Goal: Leave review/rating: Share an evaluation or opinion about a product, service, or content

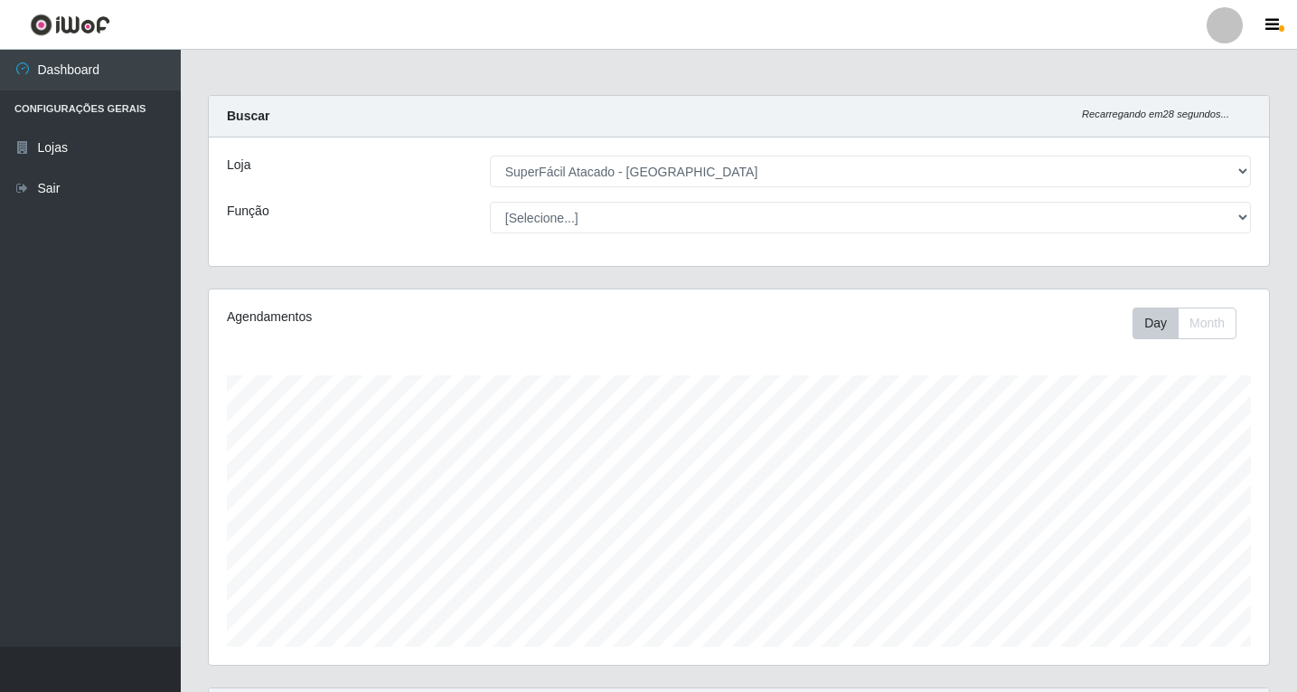
select select "503"
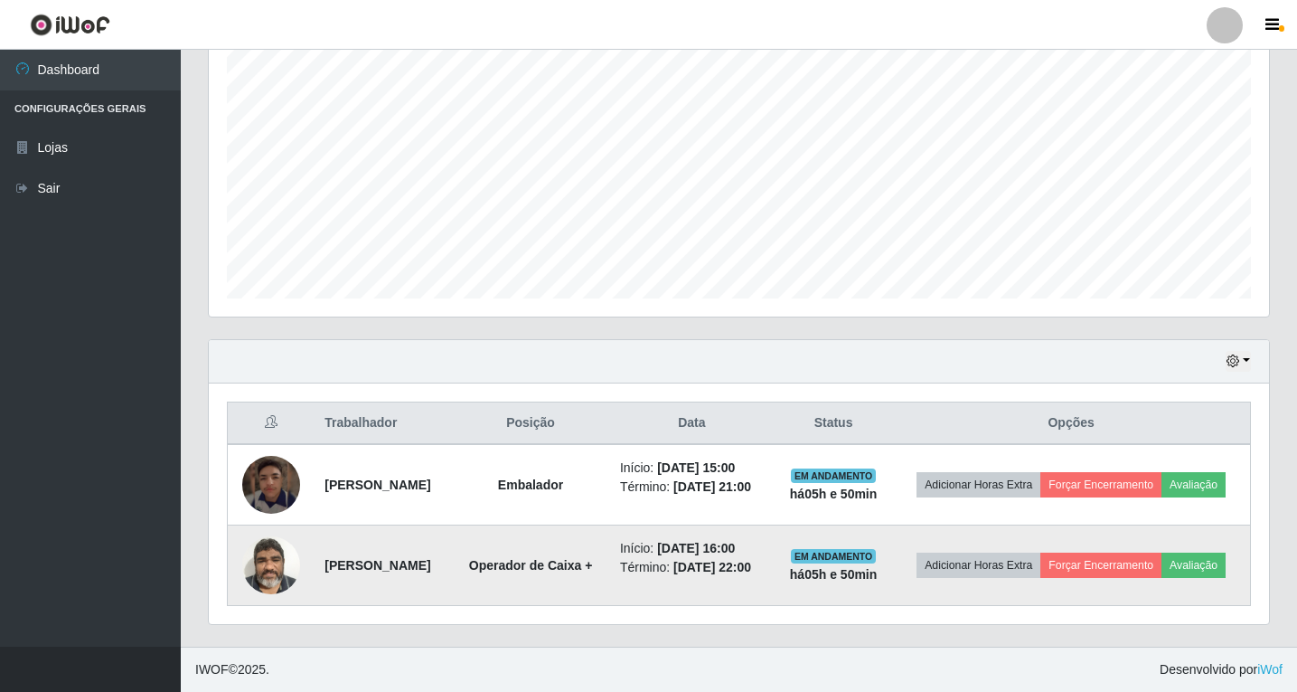
scroll to position [375, 1061]
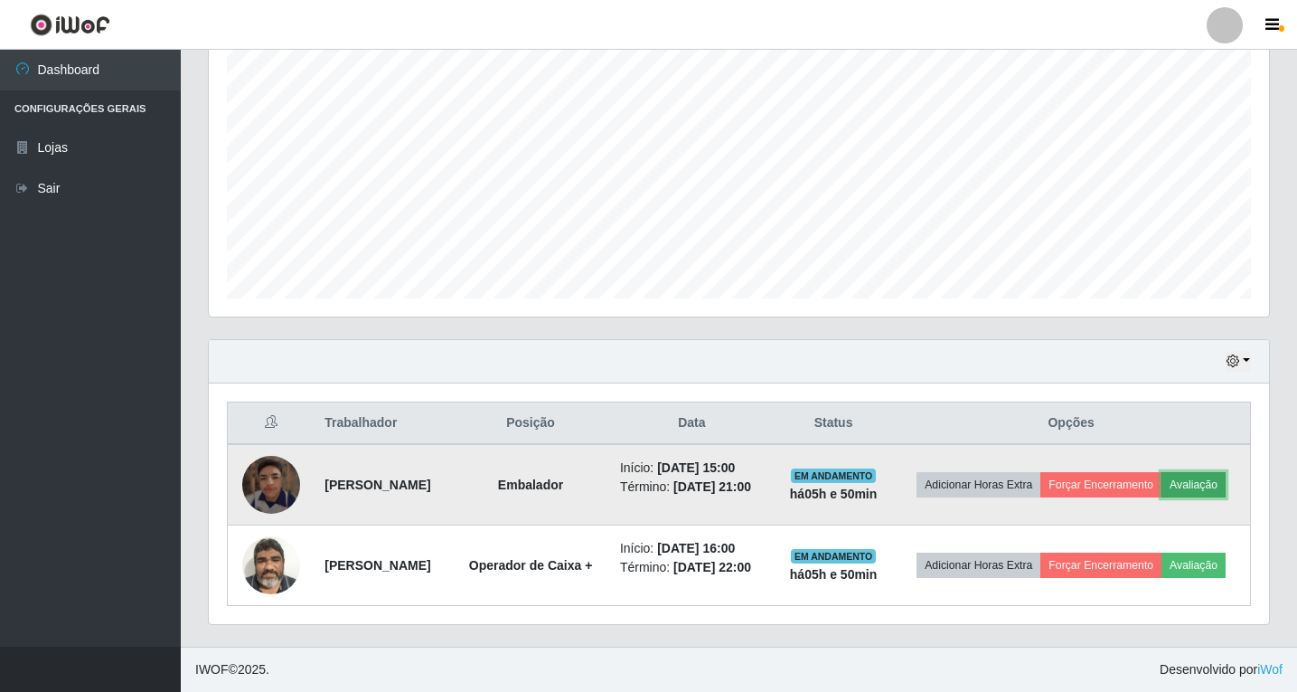
click at [1162, 475] on button "Avaliação" at bounding box center [1194, 484] width 64 height 25
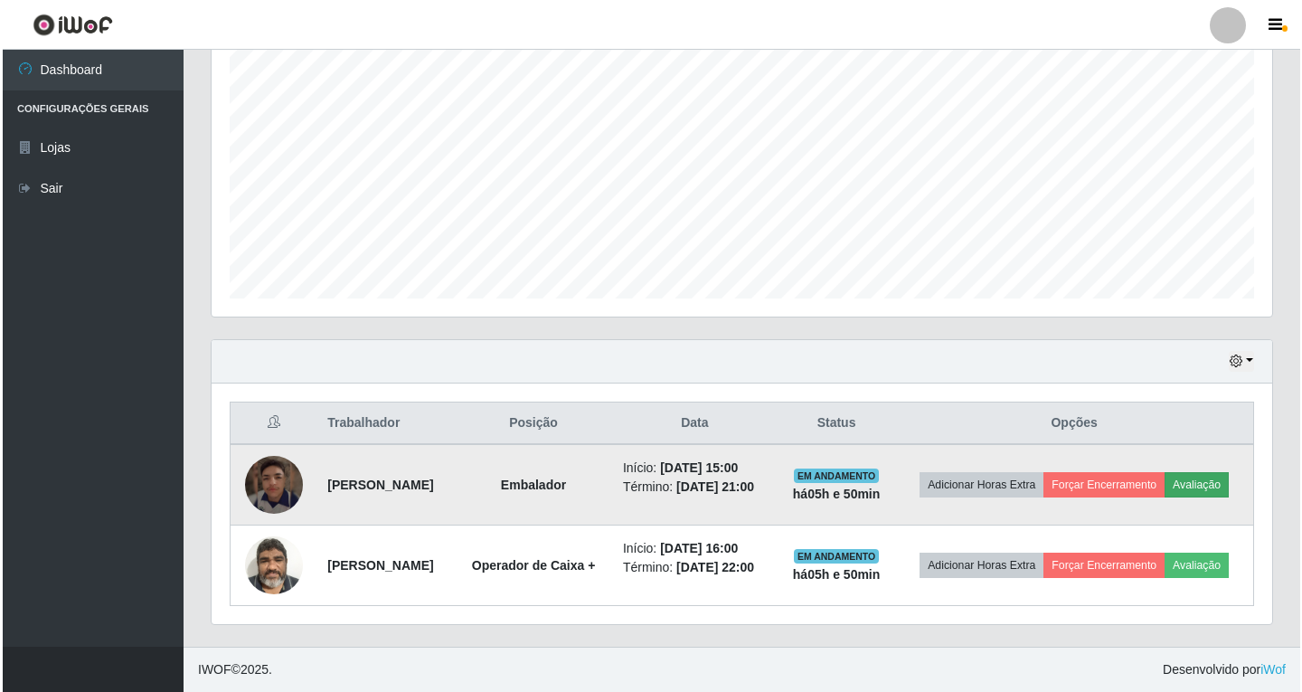
scroll to position [375, 1051]
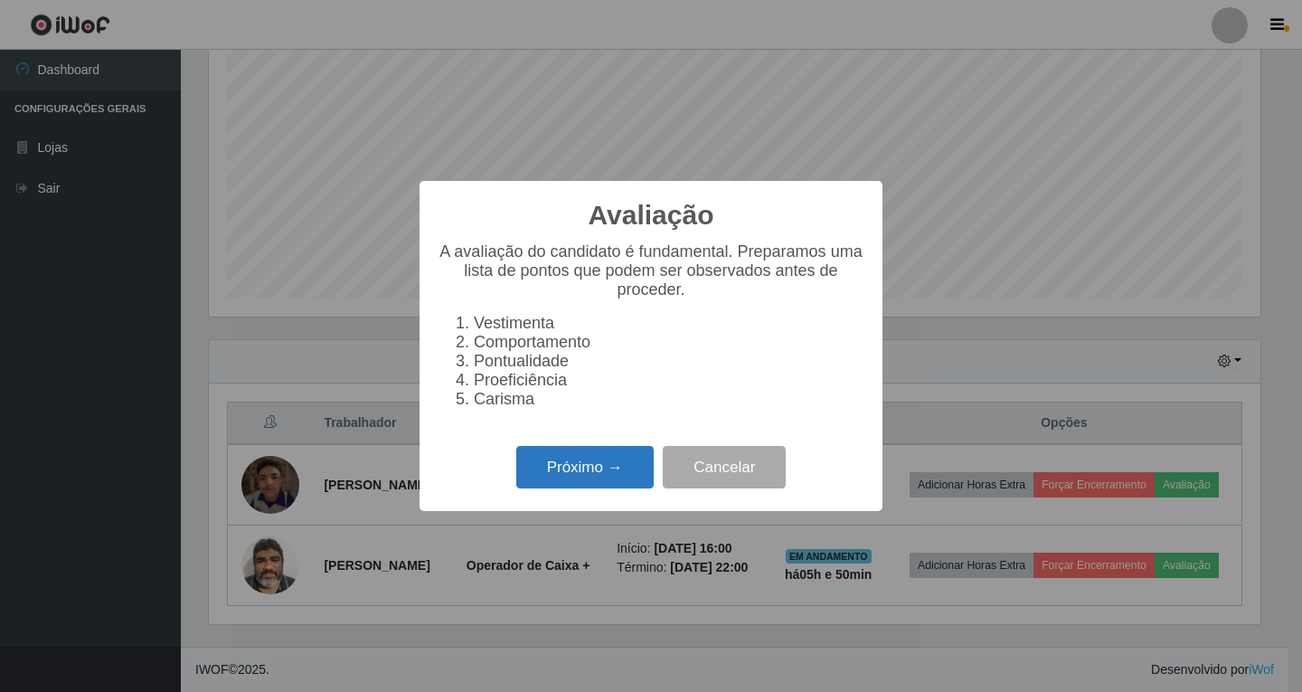
click at [599, 488] on button "Próximo →" at bounding box center [584, 467] width 137 height 42
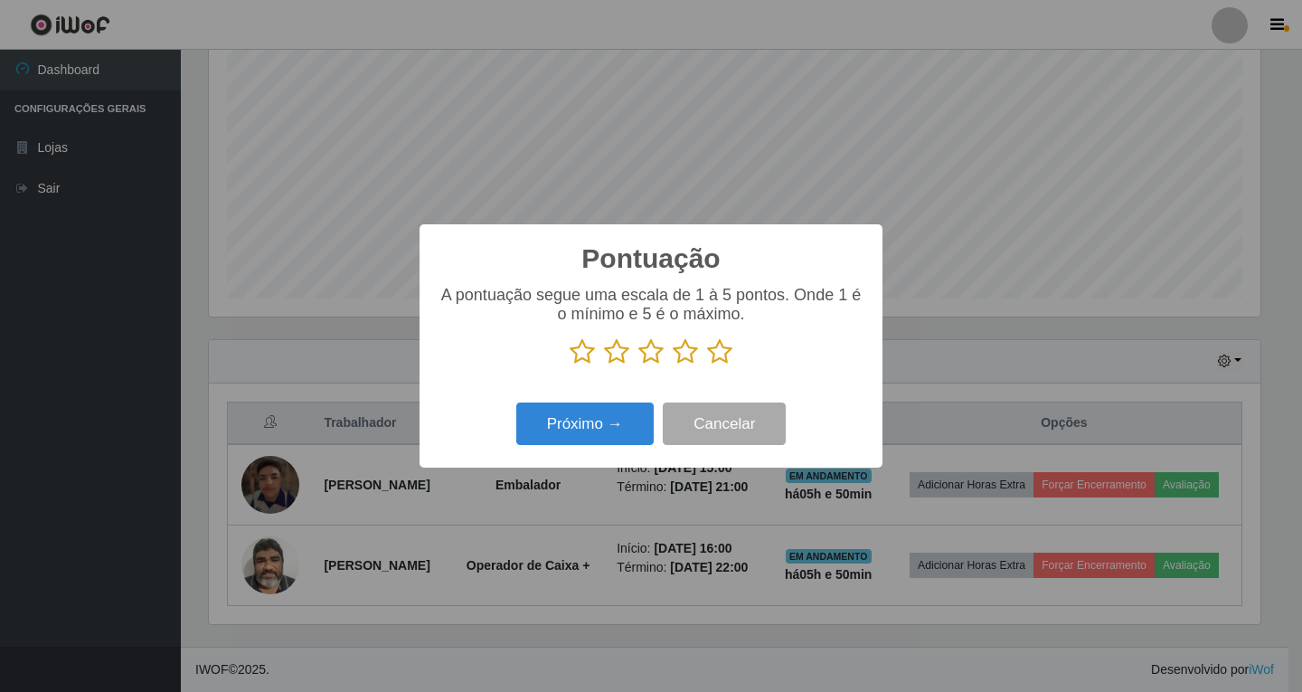
scroll to position [903726, 903049]
click at [684, 354] on icon at bounding box center [685, 351] width 25 height 27
click at [673, 365] on input "radio" at bounding box center [673, 365] width 0 height 0
click at [614, 426] on button "Próximo →" at bounding box center [584, 423] width 137 height 42
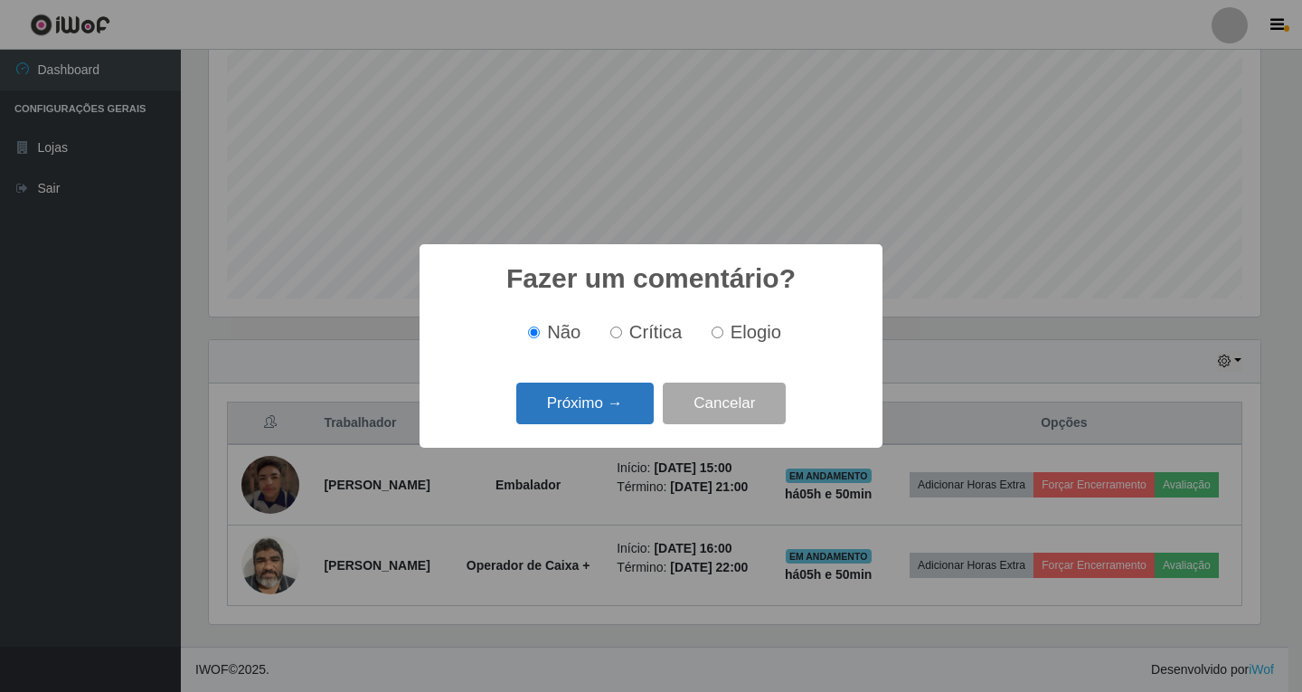
click at [604, 410] on button "Próximo →" at bounding box center [584, 403] width 137 height 42
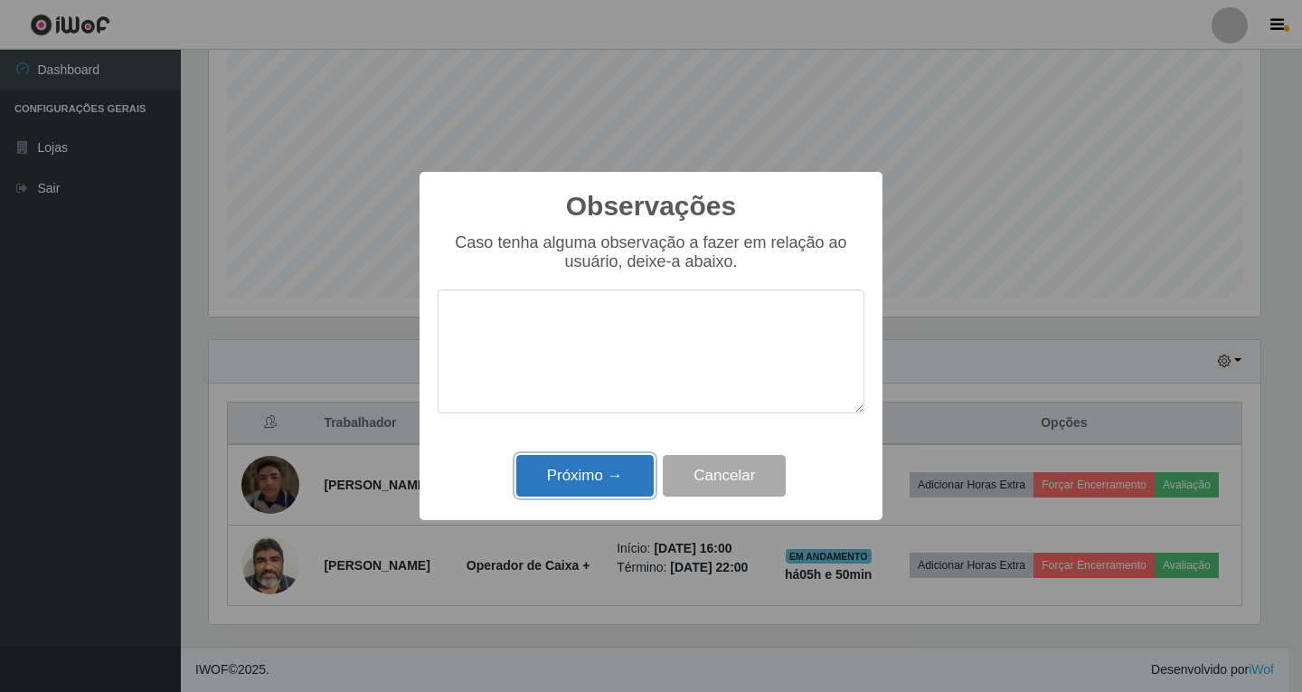
click at [587, 476] on button "Próximo →" at bounding box center [584, 476] width 137 height 42
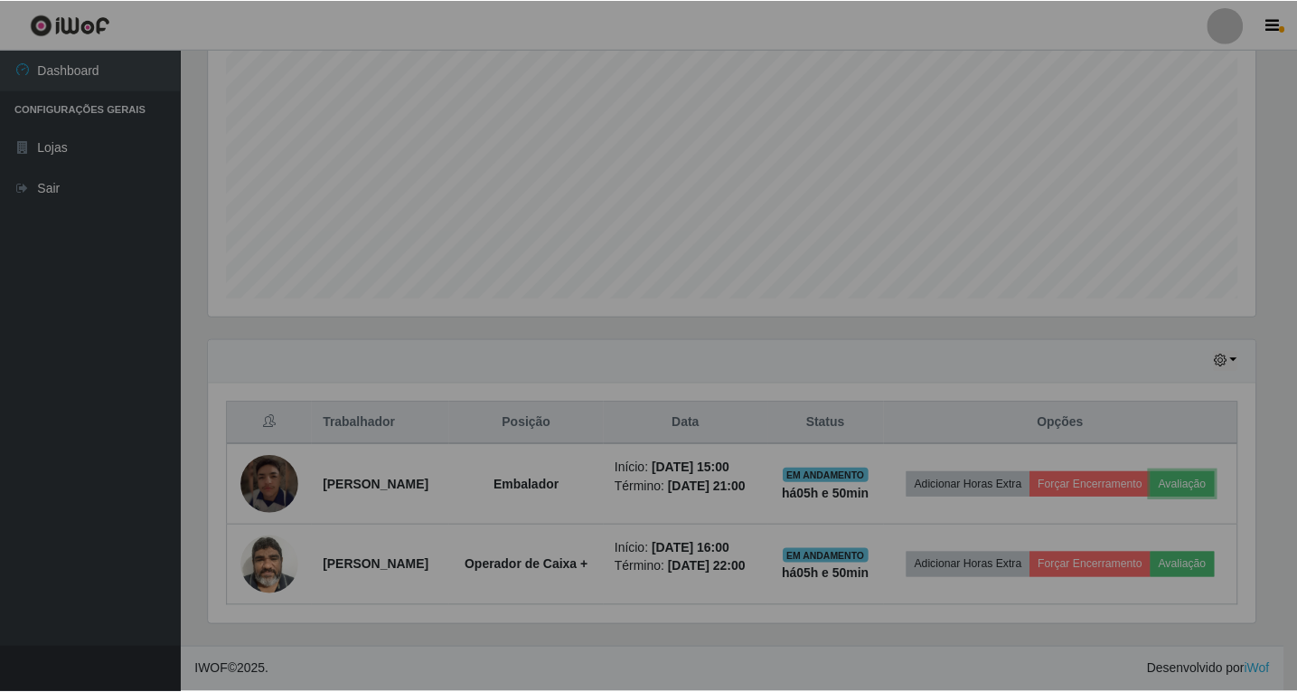
scroll to position [375, 1061]
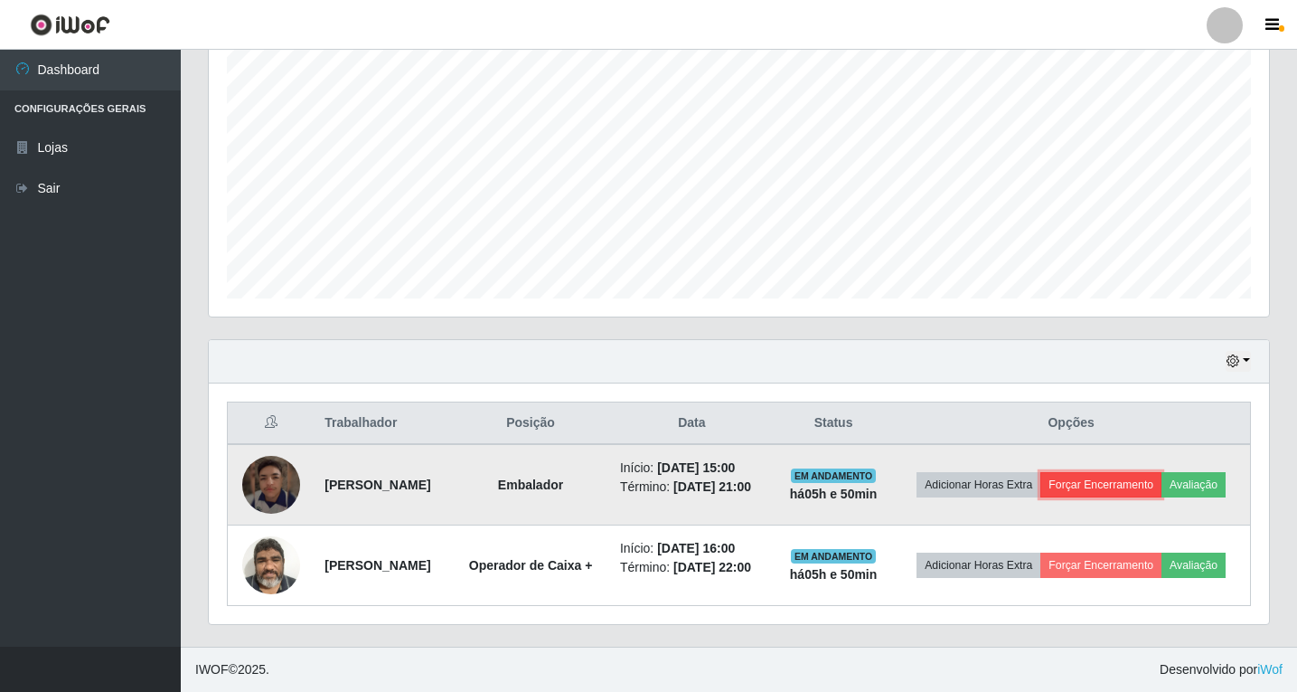
click at [1156, 472] on button "Forçar Encerramento" at bounding box center [1101, 484] width 121 height 25
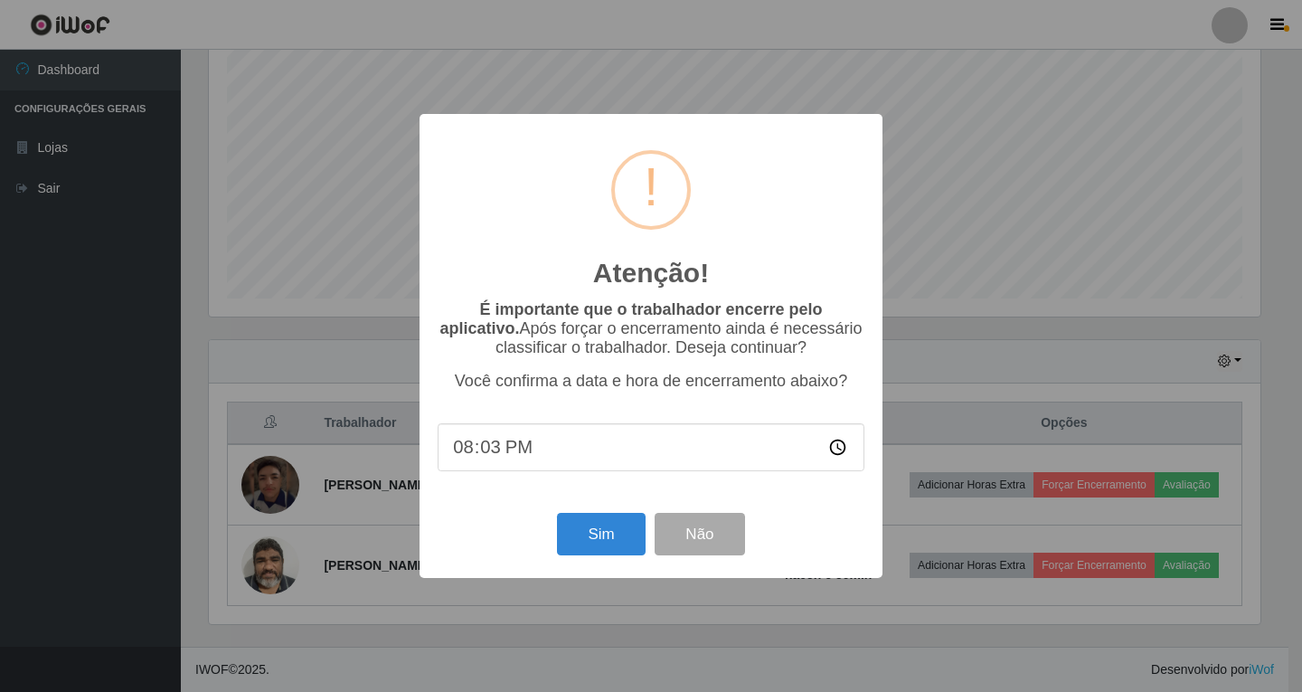
type input "20:30"
click at [836, 455] on input "20:30" at bounding box center [651, 447] width 427 height 48
click at [620, 447] on input "20:30" at bounding box center [651, 447] width 427 height 48
click at [607, 535] on button "Sim" at bounding box center [601, 534] width 88 height 42
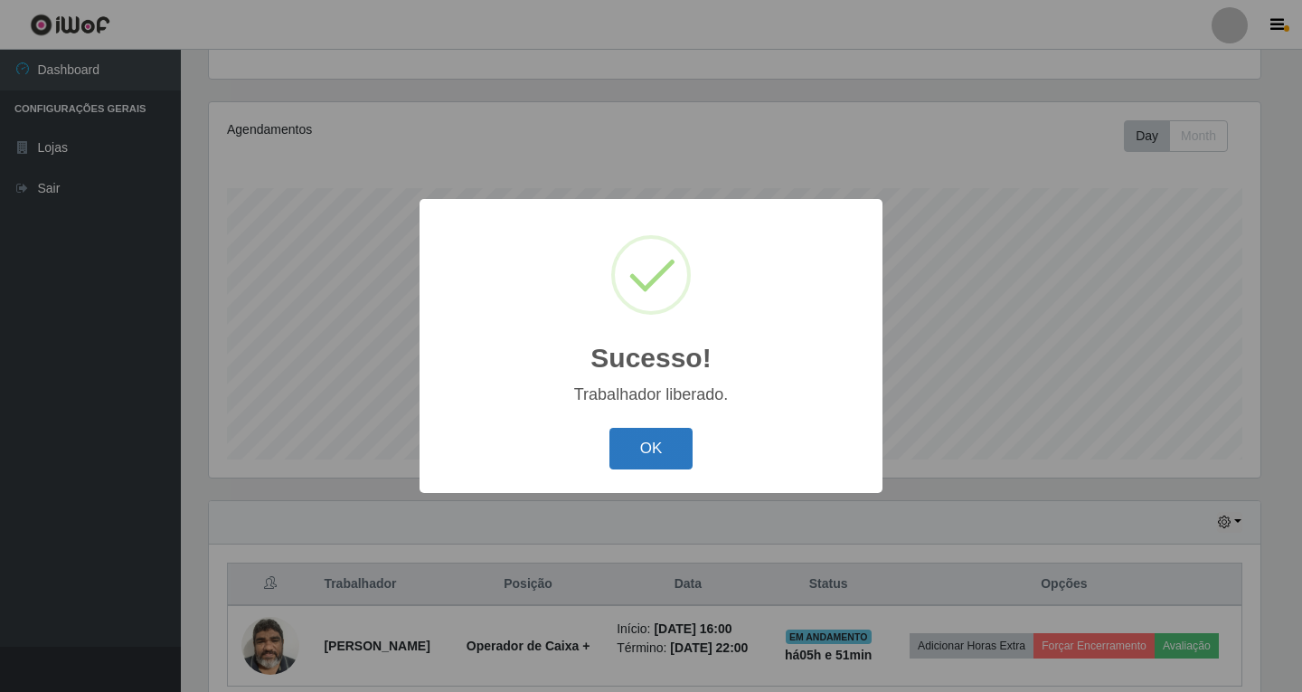
click at [637, 456] on button "OK" at bounding box center [651, 449] width 84 height 42
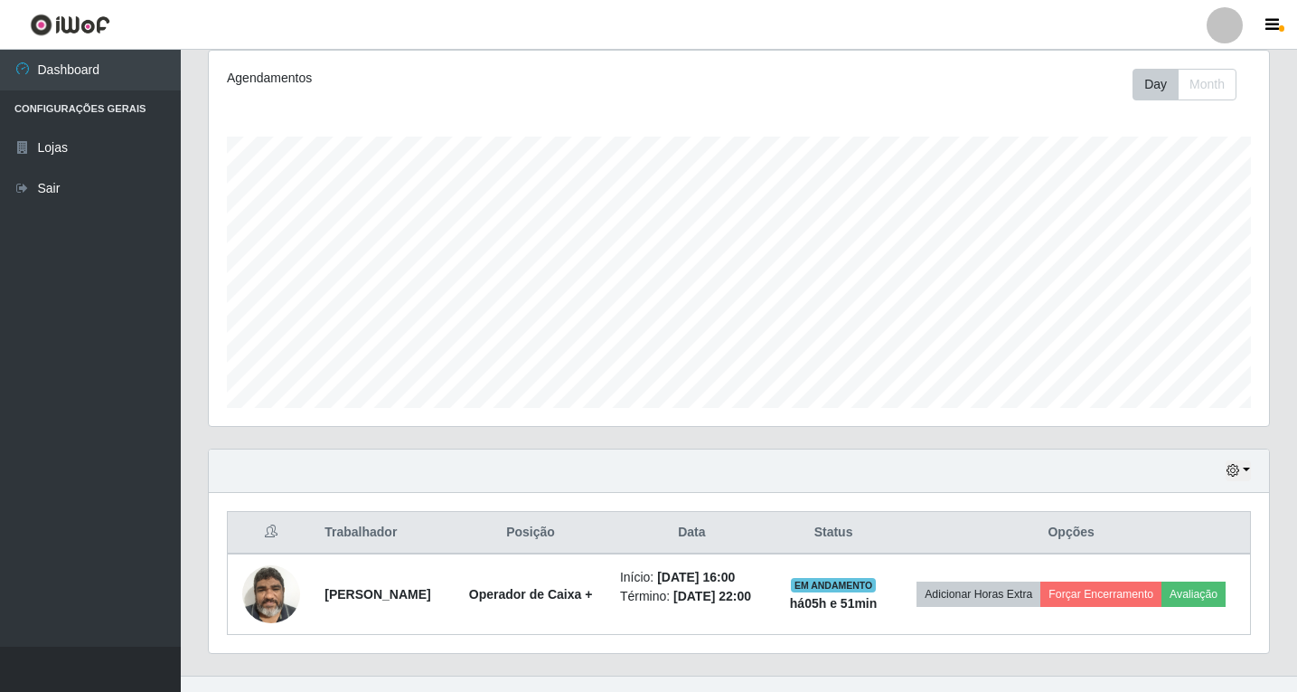
scroll to position [268, 0]
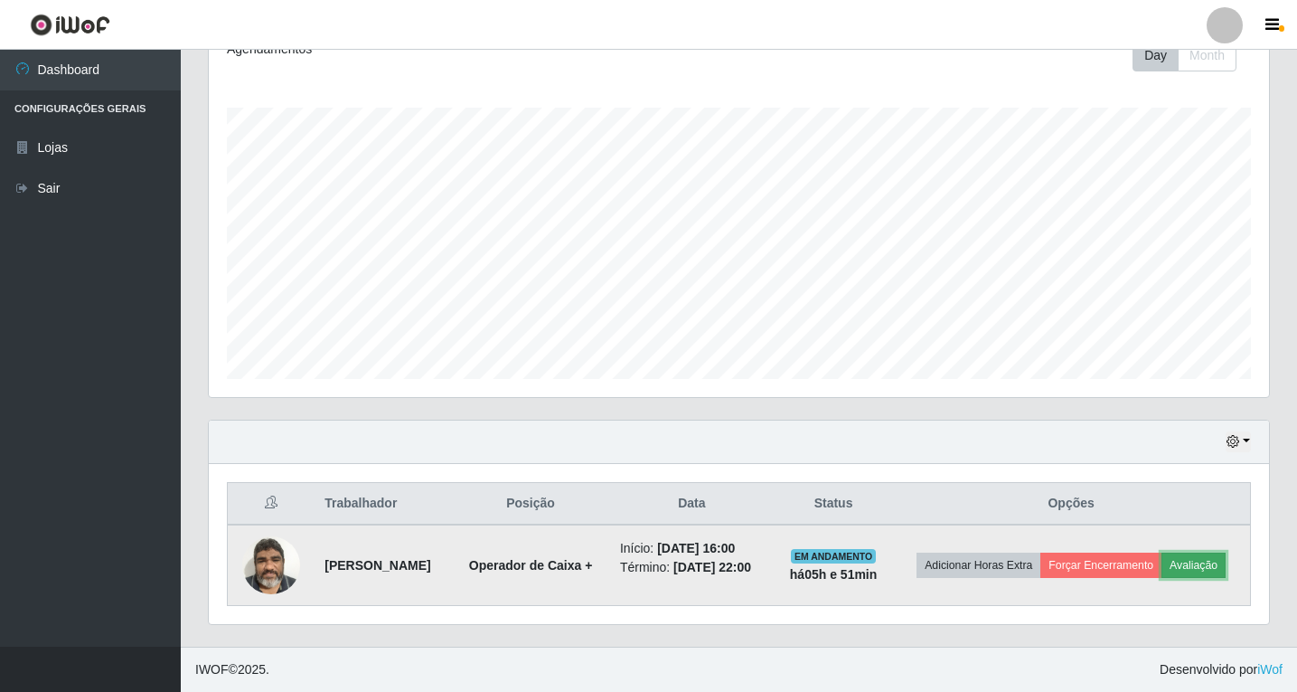
click at [1211, 564] on button "Avaliação" at bounding box center [1194, 564] width 64 height 25
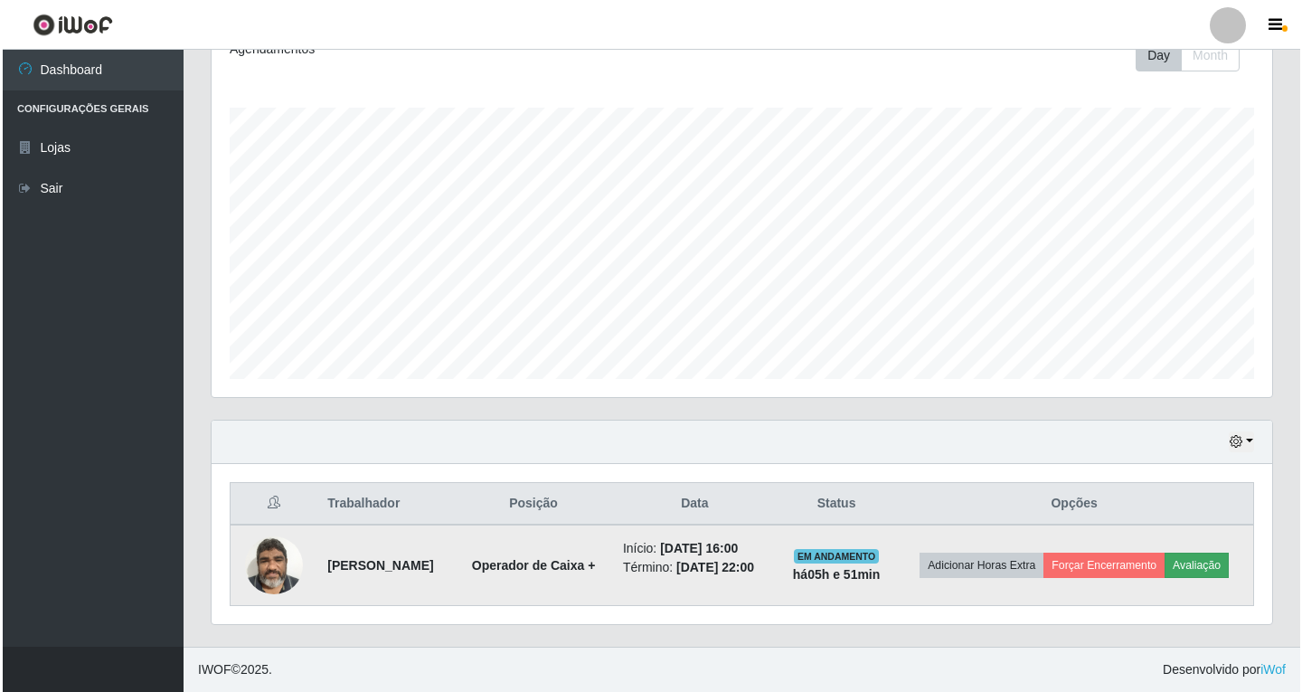
scroll to position [375, 1051]
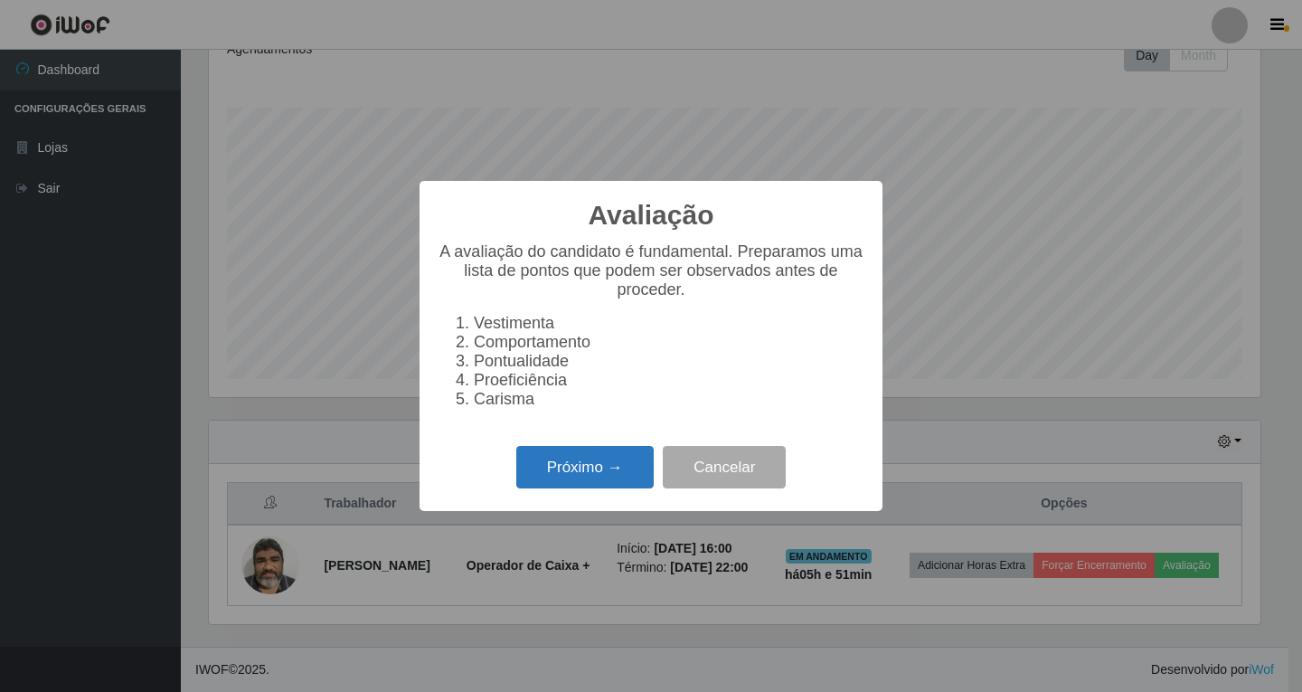
click at [584, 472] on button "Próximo →" at bounding box center [584, 467] width 137 height 42
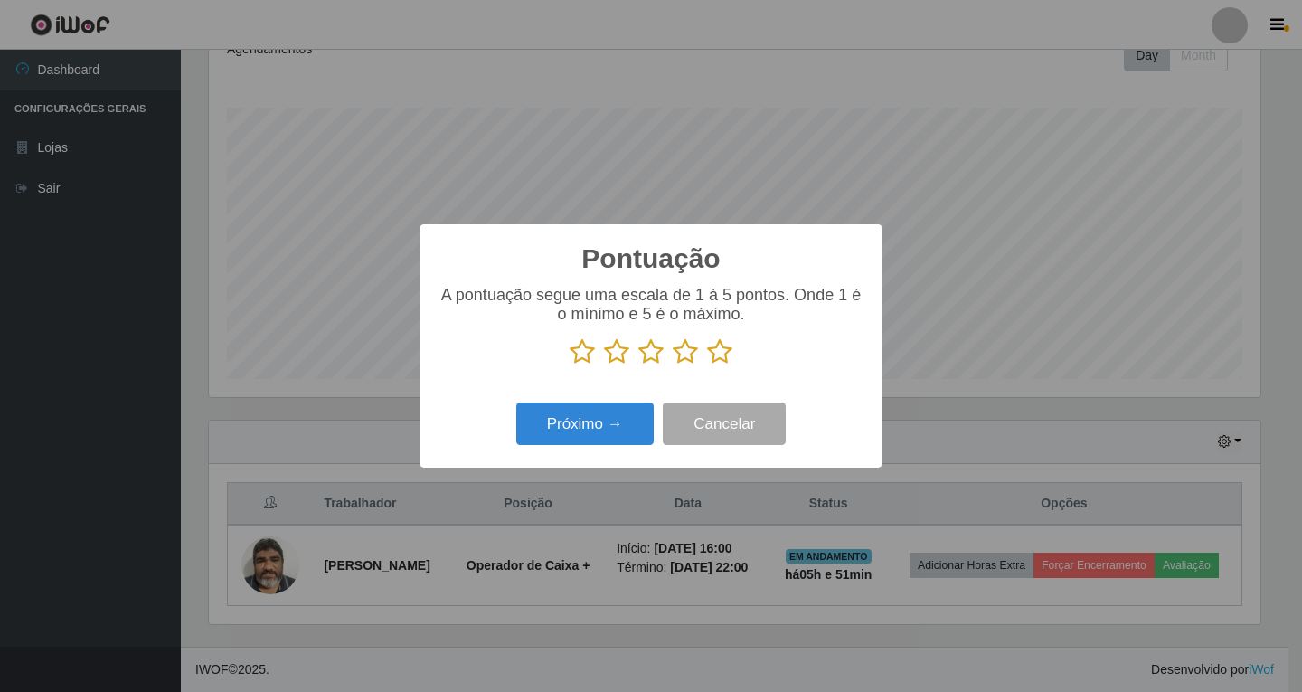
scroll to position [903726, 903049]
click at [690, 354] on icon at bounding box center [685, 351] width 25 height 27
click at [673, 365] on input "radio" at bounding box center [673, 365] width 0 height 0
click at [580, 424] on button "Próximo →" at bounding box center [584, 423] width 137 height 42
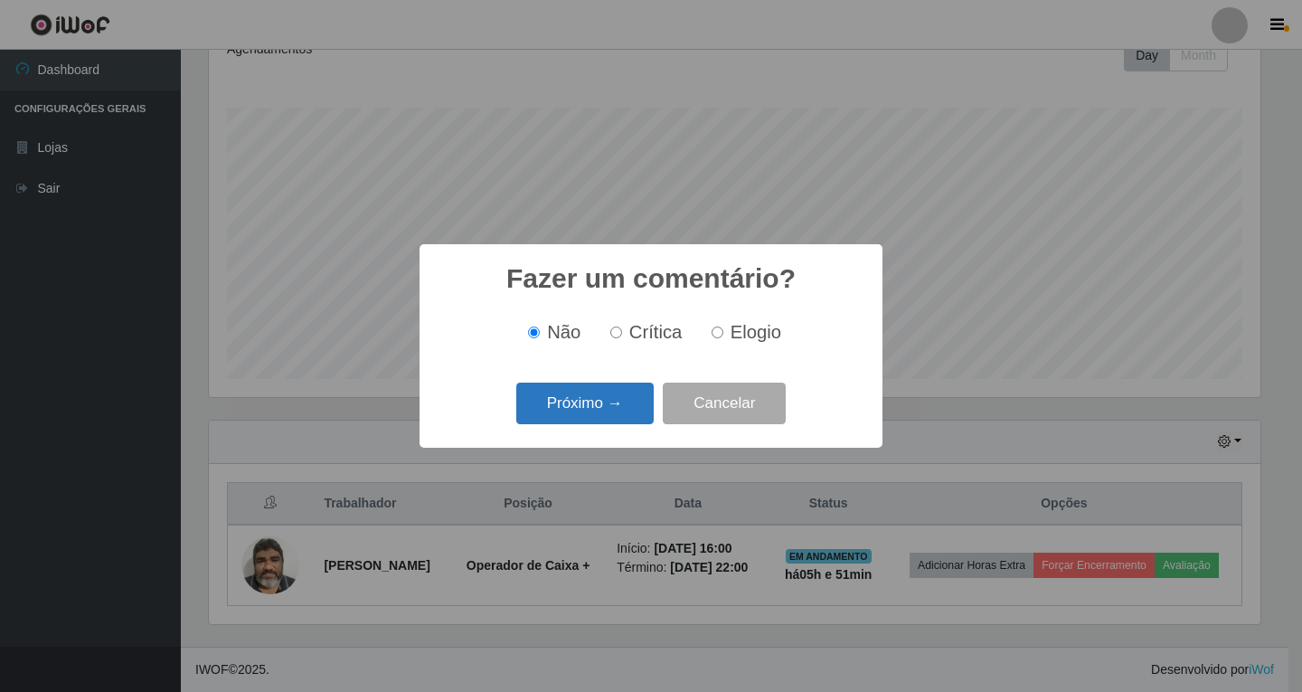
click at [595, 403] on button "Próximo →" at bounding box center [584, 403] width 137 height 42
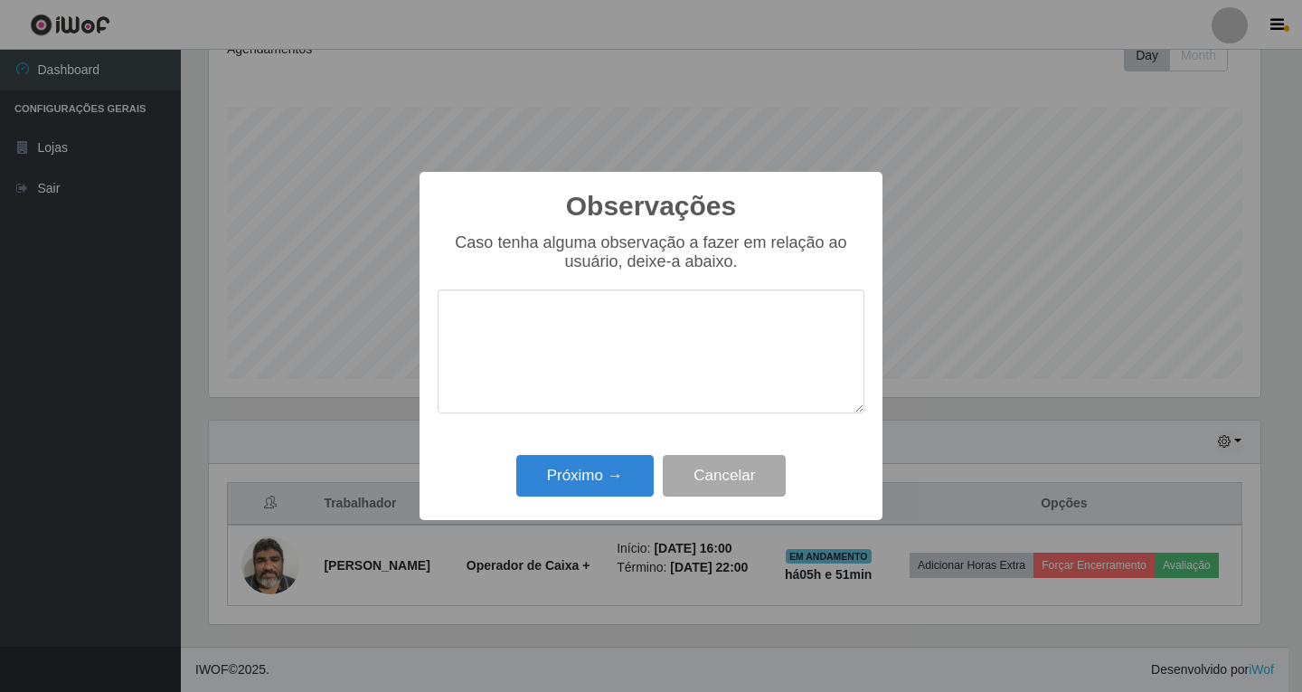
click at [474, 325] on textarea at bounding box center [651, 351] width 427 height 124
click at [749, 342] on textarea "boa noite nao conseguimos munda o hohario" at bounding box center [651, 351] width 427 height 124
drag, startPoint x: 472, startPoint y: 345, endPoint x: 456, endPoint y: 369, distance: 28.6
click at [458, 376] on textarea "boa noite nao conseguimos muda o horario" at bounding box center [651, 351] width 427 height 124
click at [470, 350] on textarea "boa noite nao conseguimos muda o horario" at bounding box center [651, 351] width 427 height 124
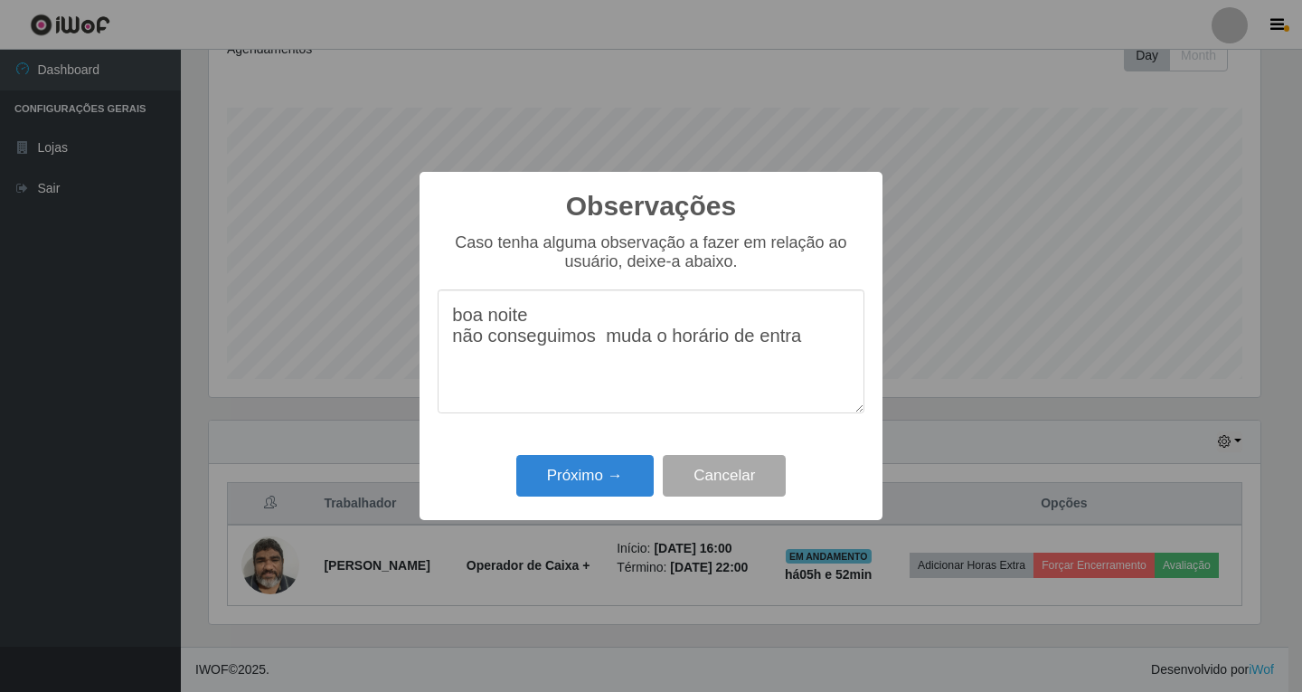
click at [649, 346] on textarea "boa noite não conseguimos muda o horário de entra" at bounding box center [651, 351] width 427 height 124
click at [811, 347] on textarea "boa noite não conseguimos mudar o horário de entra" at bounding box center [651, 351] width 427 height 124
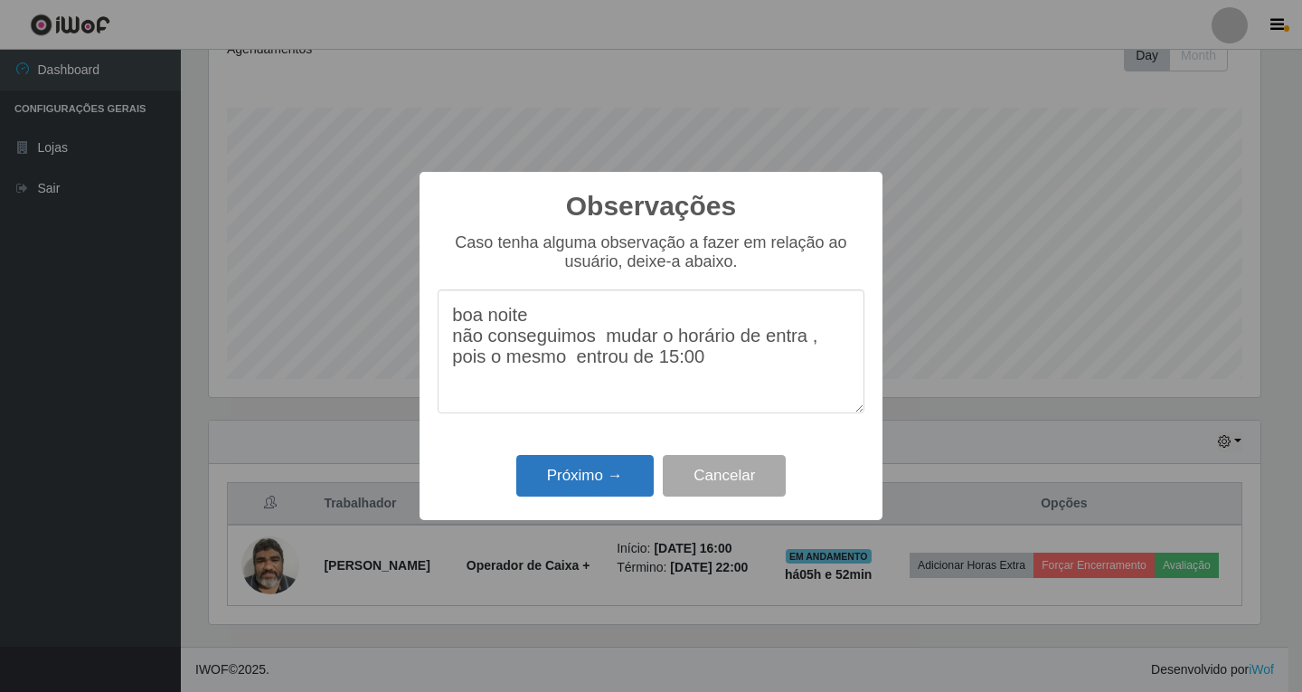
type textarea "boa noite não conseguimos mudar o horário de entra , pois o mesmo entrou de 15:…"
click at [579, 477] on button "Próximo →" at bounding box center [584, 476] width 137 height 42
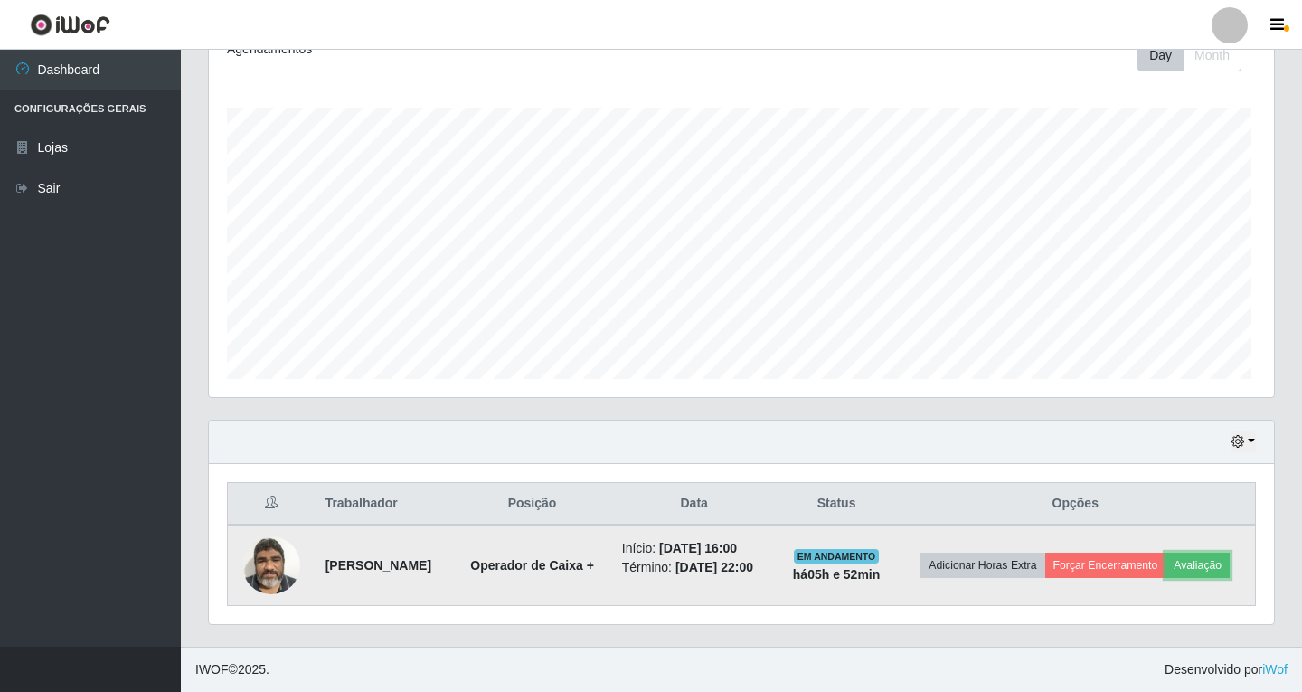
scroll to position [375, 1061]
click at [1109, 569] on button "Forçar Encerramento" at bounding box center [1101, 564] width 121 height 25
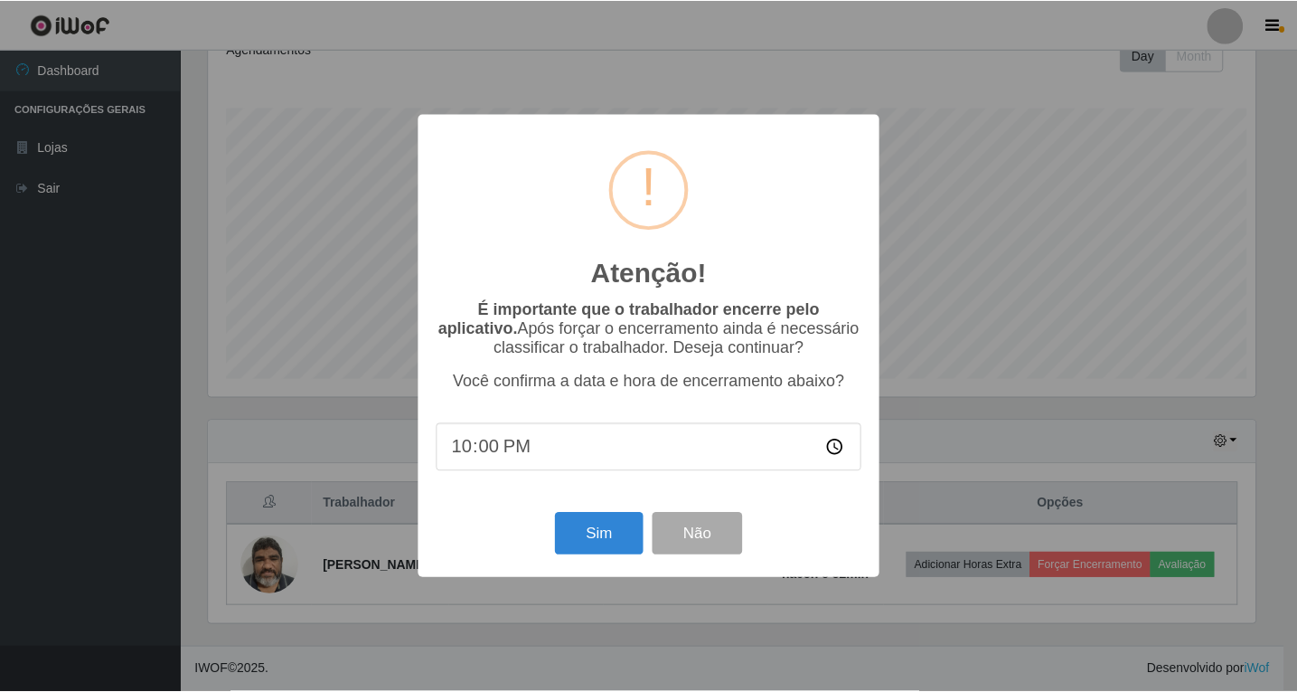
scroll to position [375, 1051]
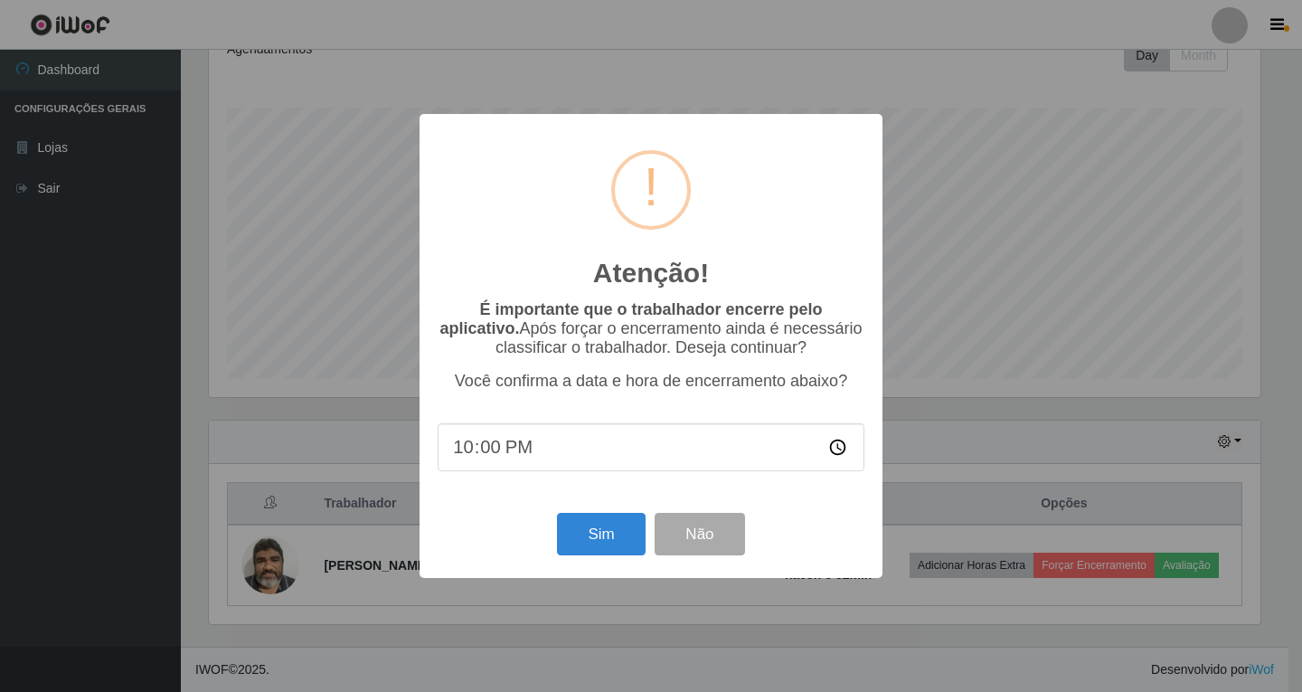
click at [504, 453] on input "22:00" at bounding box center [651, 447] width 427 height 48
click at [535, 452] on input "22:00" at bounding box center [651, 447] width 427 height 48
type input "23:00"
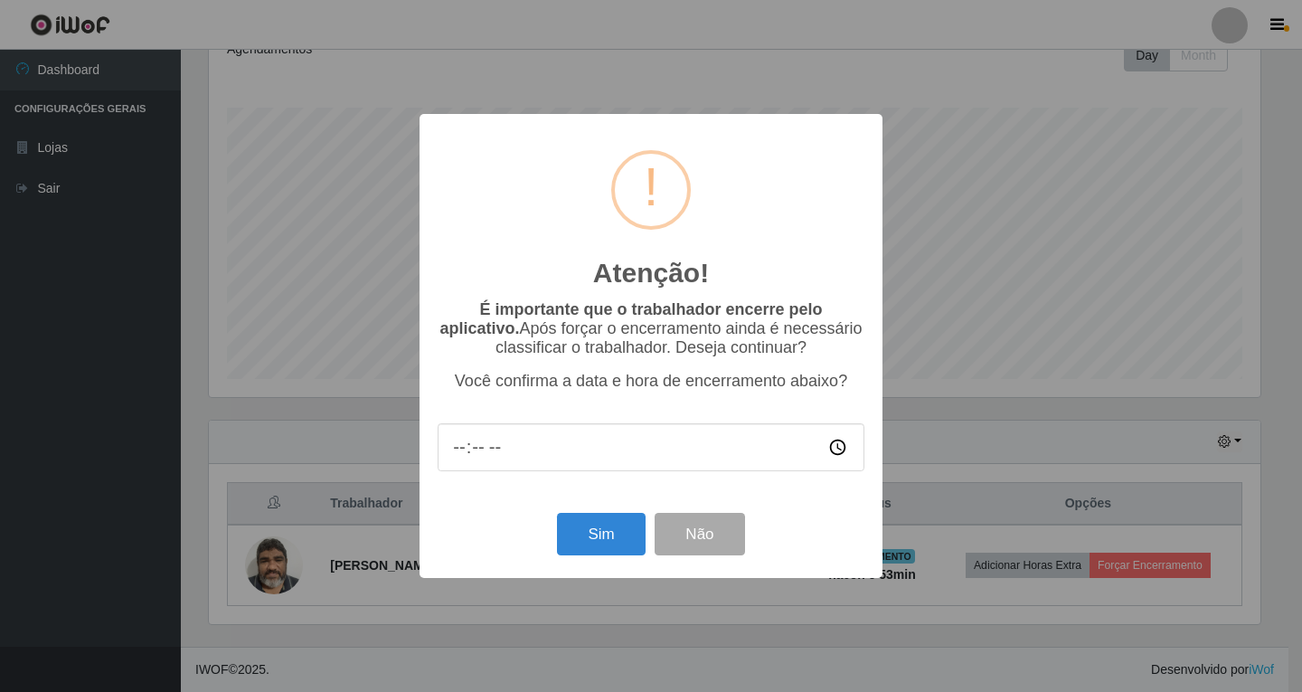
click at [463, 451] on input "time" at bounding box center [651, 447] width 427 height 48
type input "20:30"
click at [610, 539] on button "Sim" at bounding box center [601, 534] width 88 height 42
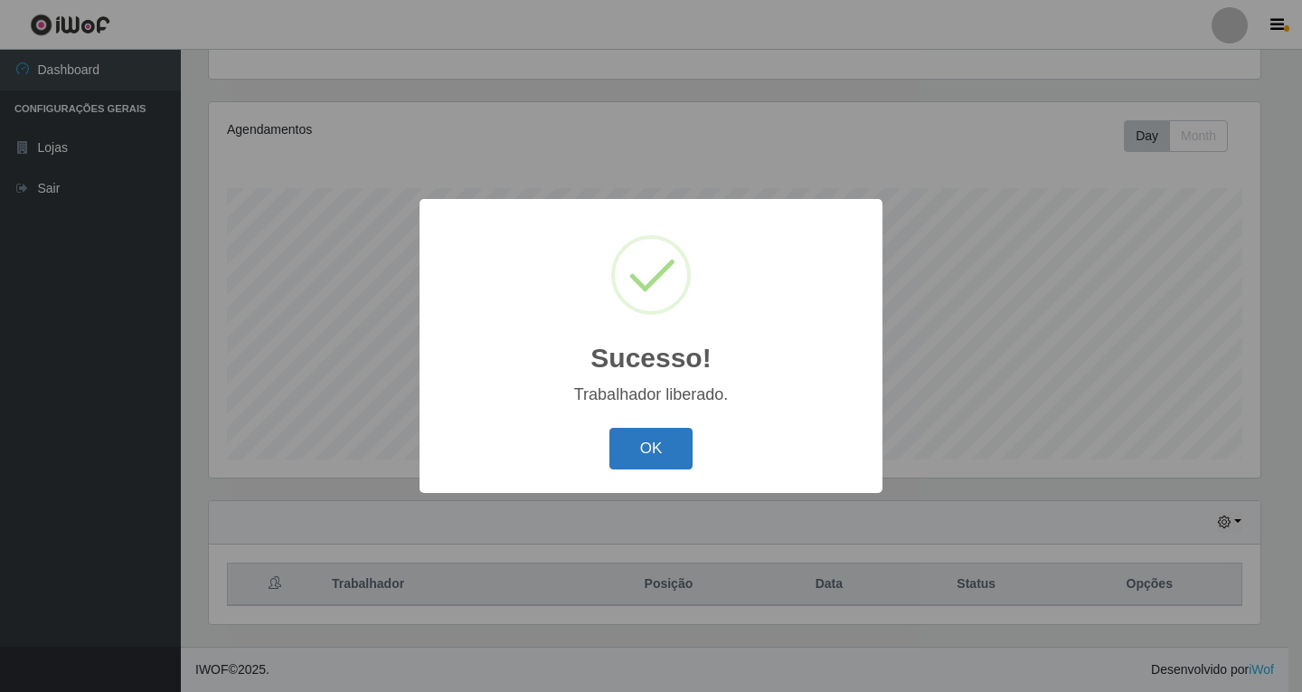
click at [669, 448] on button "OK" at bounding box center [651, 449] width 84 height 42
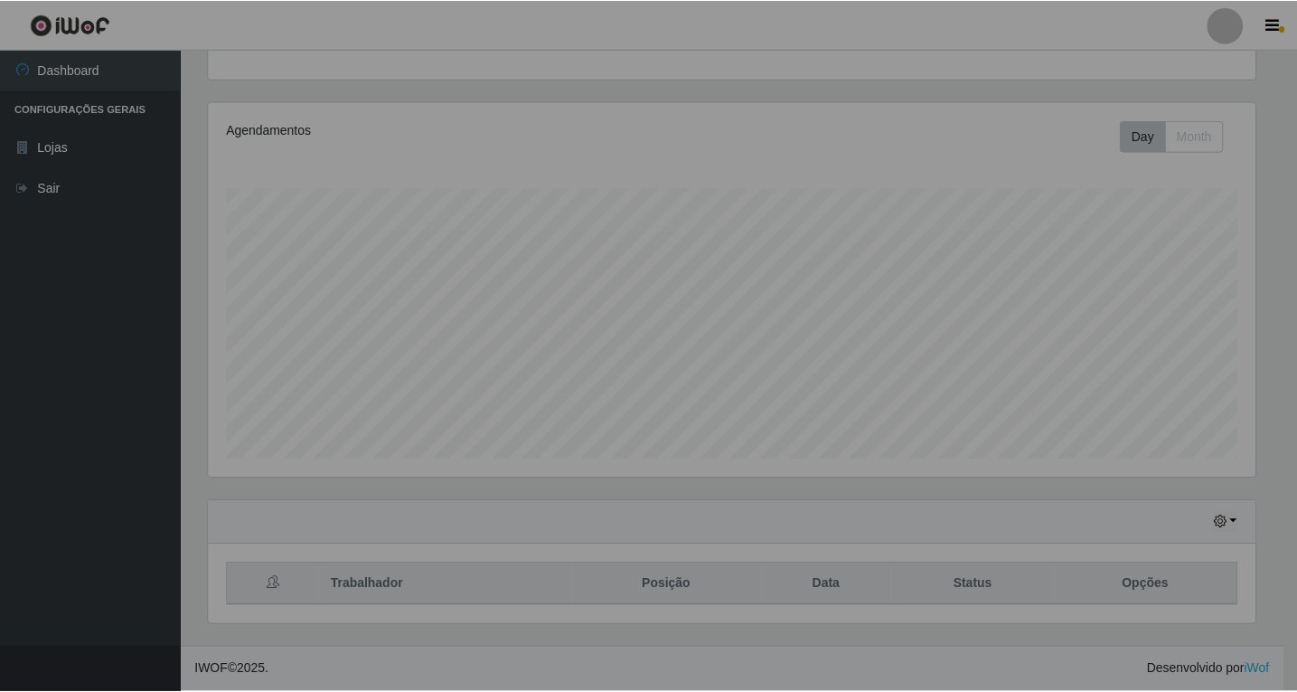
scroll to position [375, 1061]
